Goal: Task Accomplishment & Management: Complete application form

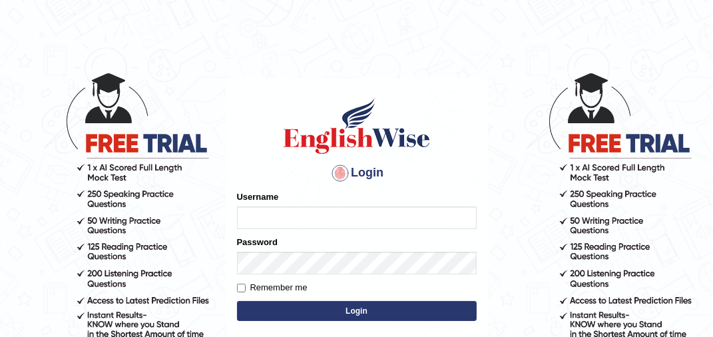
click at [237, 301] on button "Login" at bounding box center [357, 311] width 240 height 20
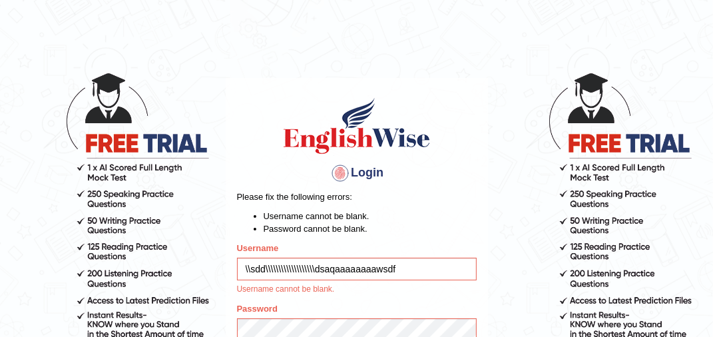
type input "\\sdd\\\\\\\\\\\\\\\\\\\dsaqaaaaaaaawsdf5"
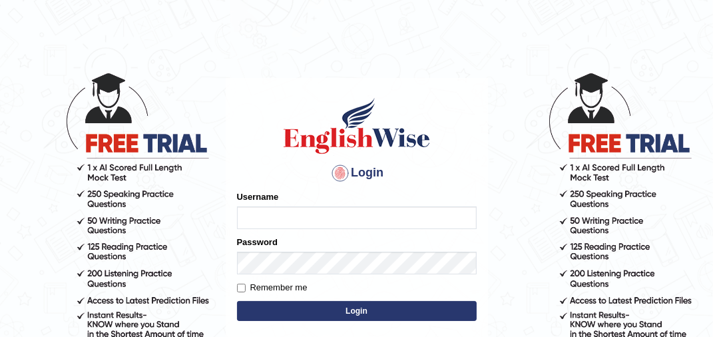
click at [237, 301] on button "Login" at bounding box center [357, 311] width 240 height 20
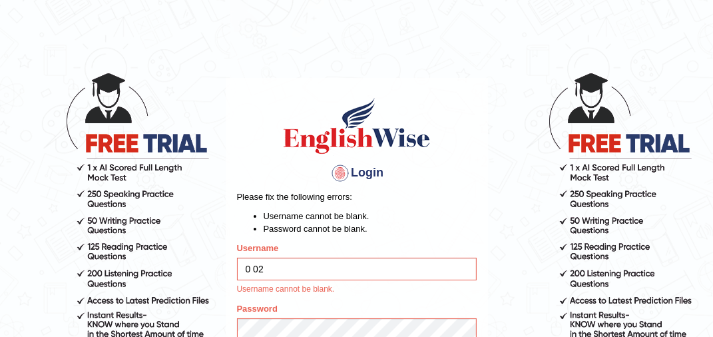
scroll to position [0, 5045]
type input "0 02 ..."
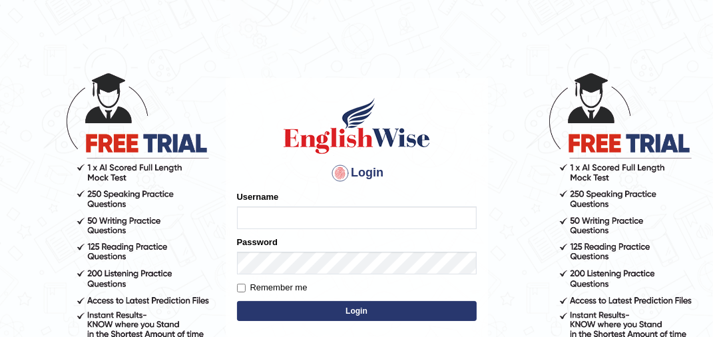
scroll to position [0, 6649]
type input "..."
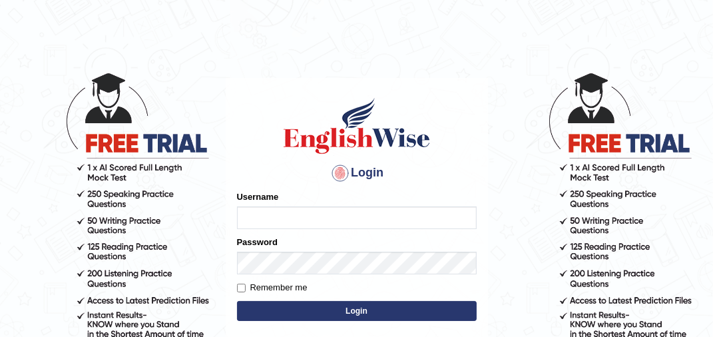
type input "..."
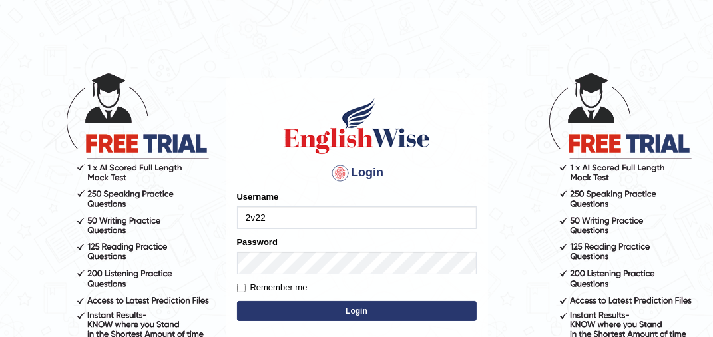
type input "2v225"
type input "5v555555555555555 5 5 ..."
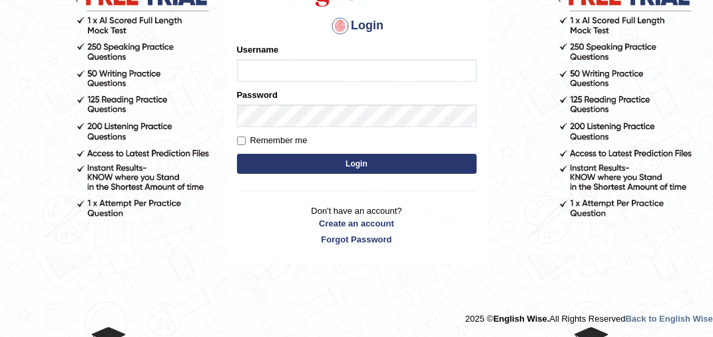
scroll to position [0, 6656]
type input "..."
